Goal: Find specific page/section: Find specific page/section

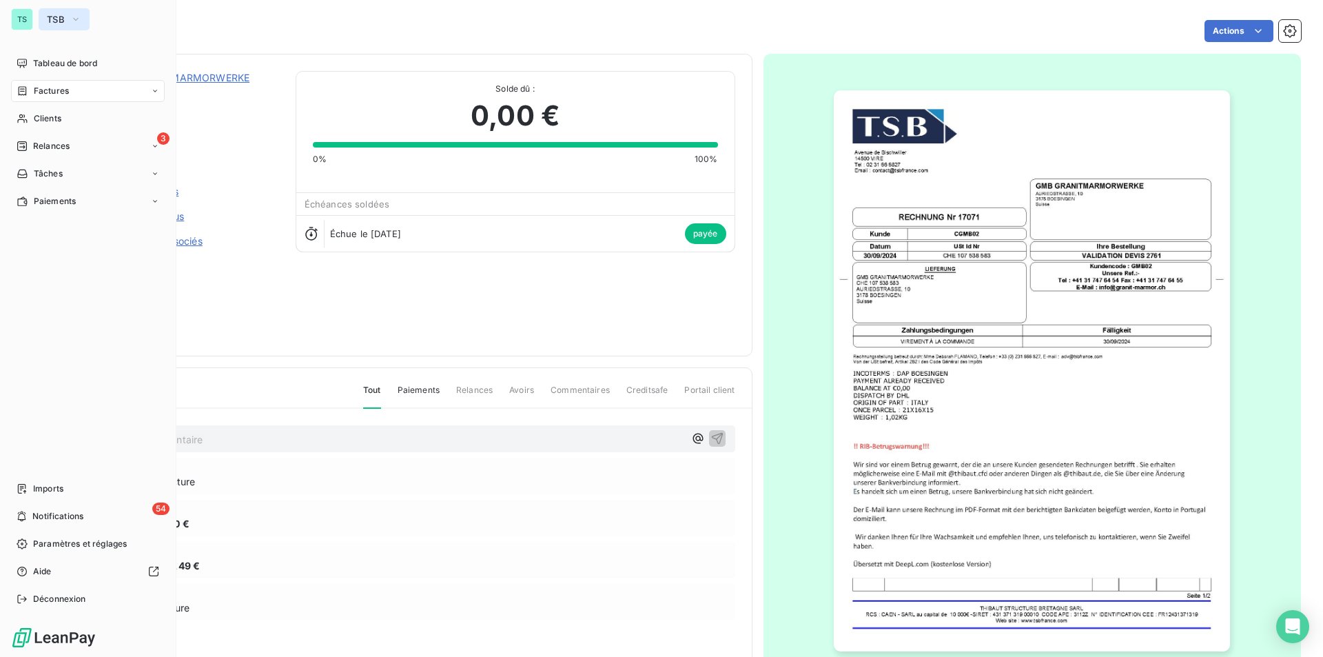
click at [63, 15] on span "TSB" at bounding box center [56, 19] width 18 height 11
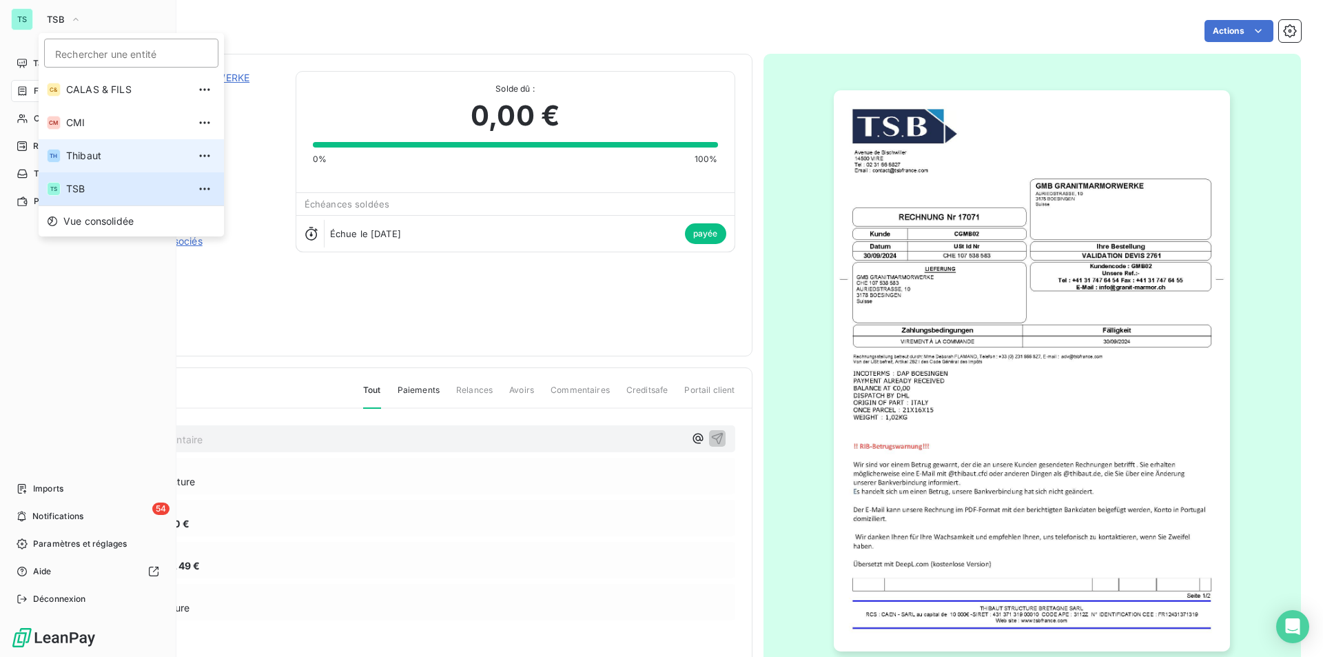
click at [92, 158] on span "Thibaut" at bounding box center [127, 156] width 122 height 14
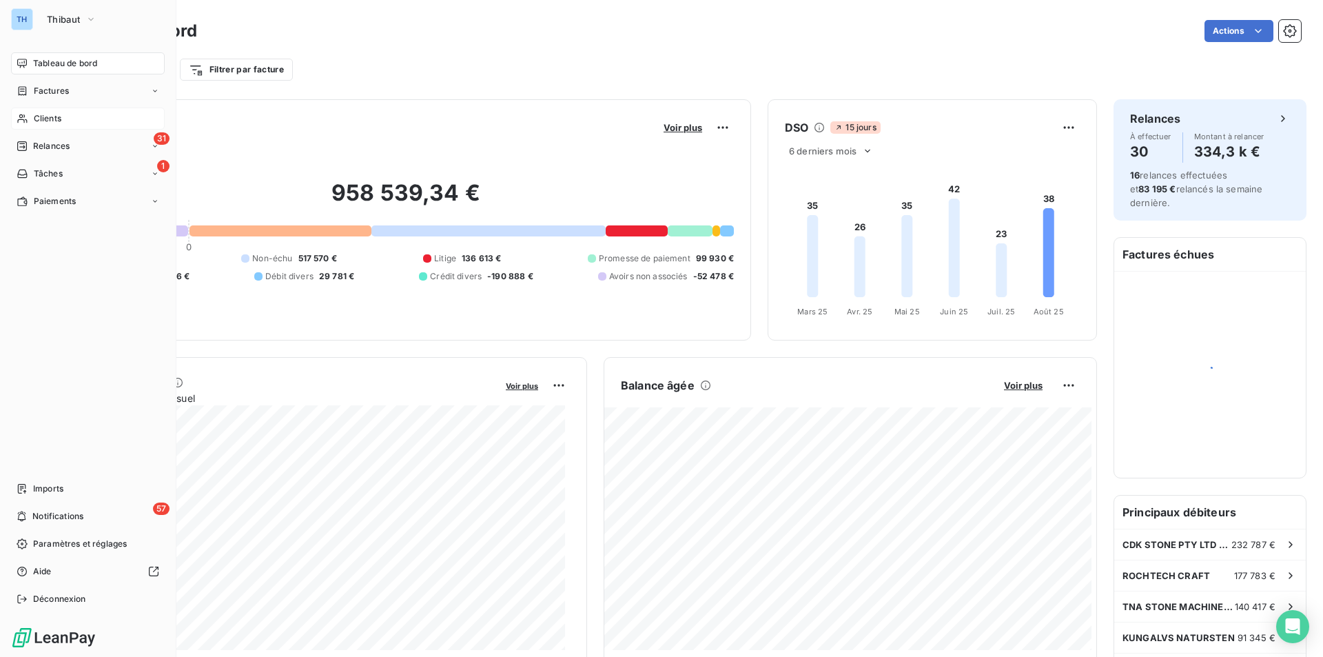
click at [52, 114] on span "Clients" at bounding box center [48, 118] width 28 height 12
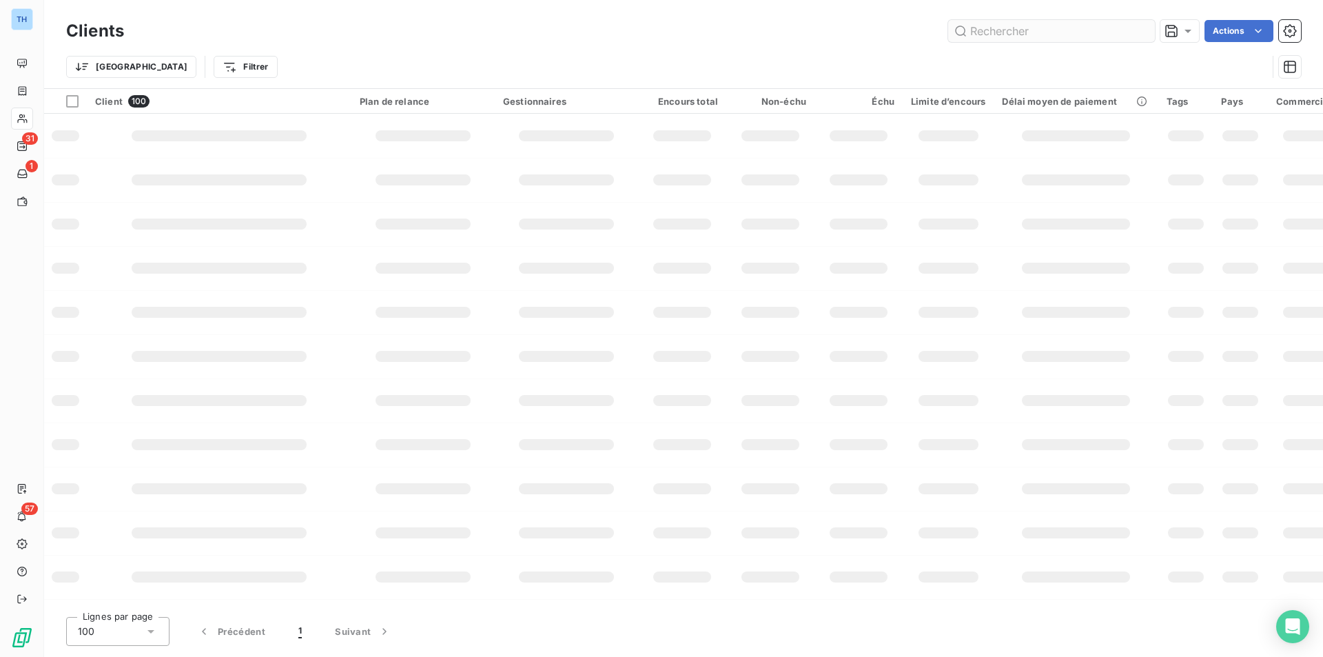
click at [1001, 30] on input "text" at bounding box center [1051, 31] width 207 height 22
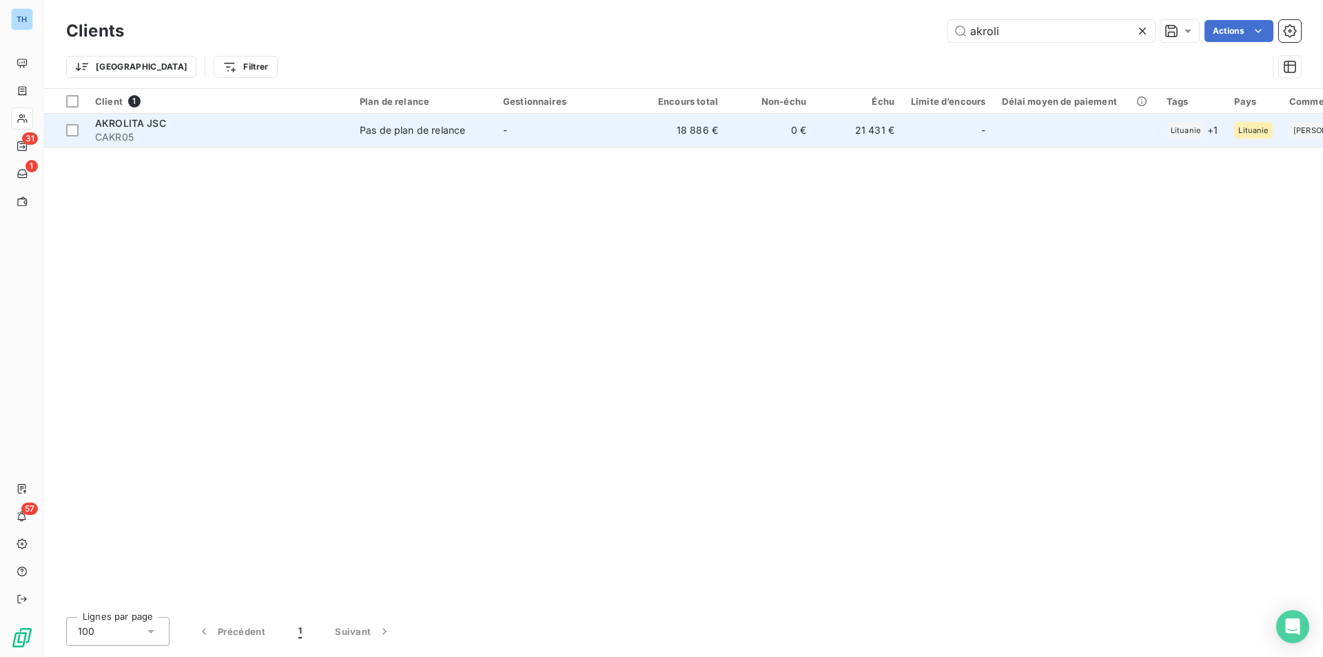
type input "akroli"
click at [758, 130] on td "0 €" at bounding box center [770, 130] width 88 height 33
